Goal: Task Accomplishment & Management: Manage account settings

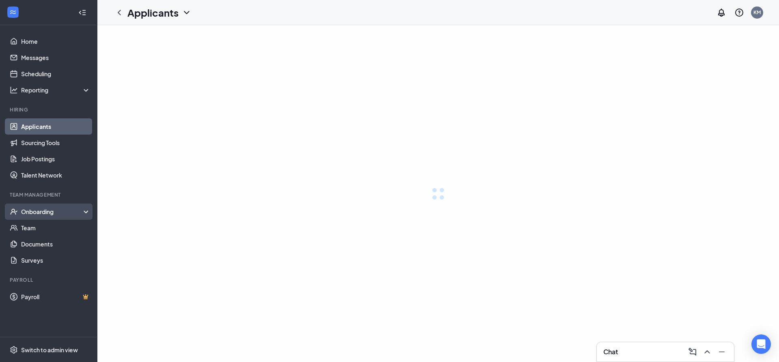
click at [34, 209] on div "Onboarding" at bounding box center [56, 212] width 70 height 8
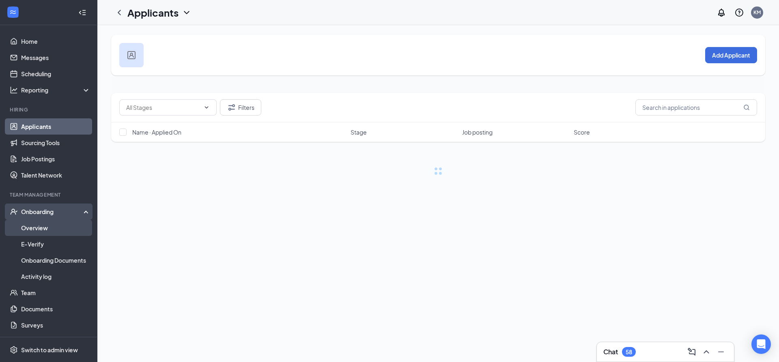
click at [37, 229] on link "Overview" at bounding box center [55, 228] width 69 height 16
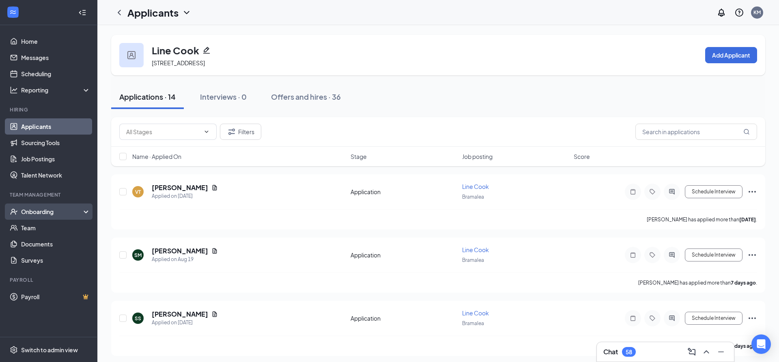
click at [60, 211] on div "Onboarding" at bounding box center [52, 212] width 62 height 8
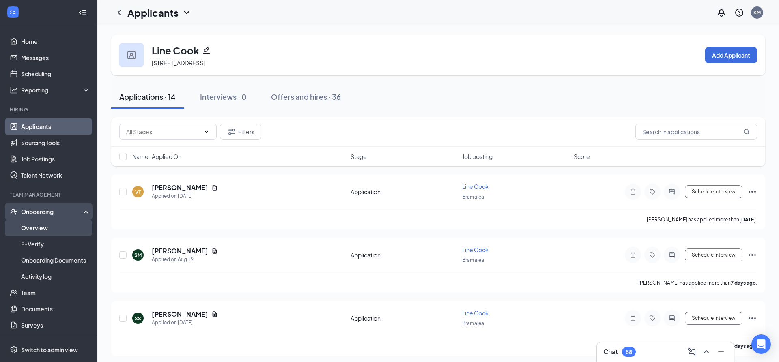
click at [51, 224] on link "Overview" at bounding box center [55, 228] width 69 height 16
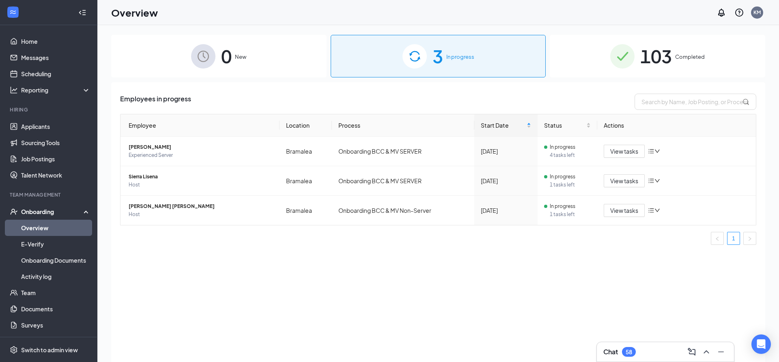
click at [648, 58] on span "103" at bounding box center [656, 56] width 32 height 28
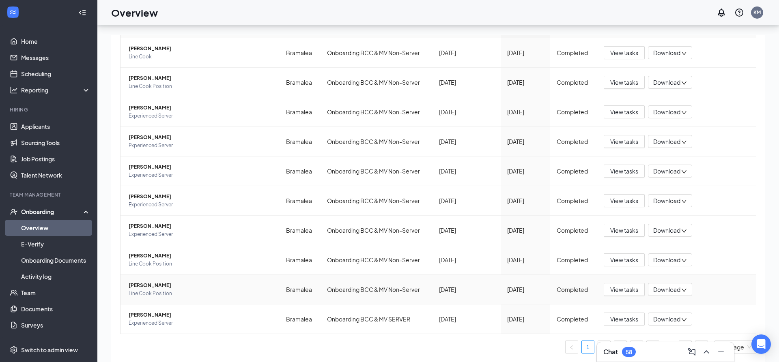
scroll to position [37, 0]
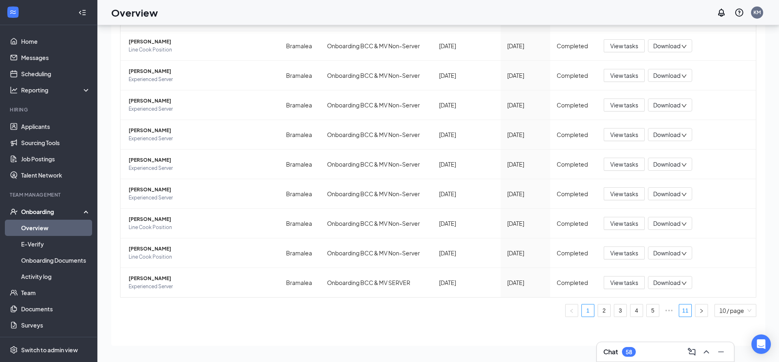
click at [688, 313] on link "11" at bounding box center [685, 311] width 12 height 12
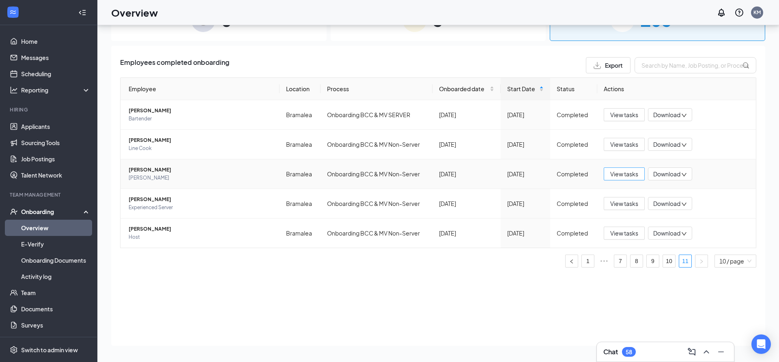
click at [619, 172] on span "View tasks" at bounding box center [624, 174] width 28 height 9
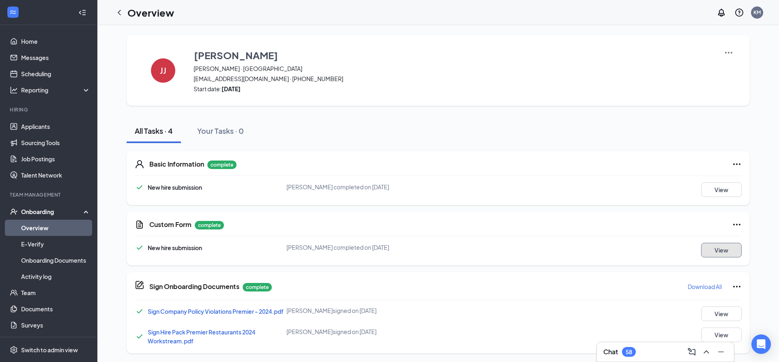
click at [717, 256] on button "View" at bounding box center [721, 250] width 41 height 15
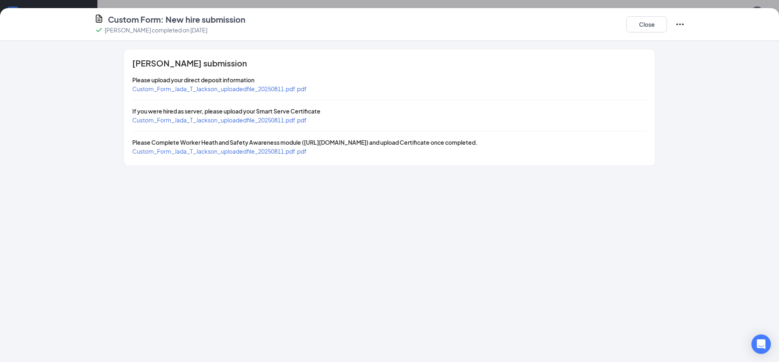
click at [183, 88] on span "Custom_Form_Jada_T_Jackson_uploadedfile_20250811.pdf.pdf" at bounding box center [219, 88] width 174 height 7
